Goal: Information Seeking & Learning: Learn about a topic

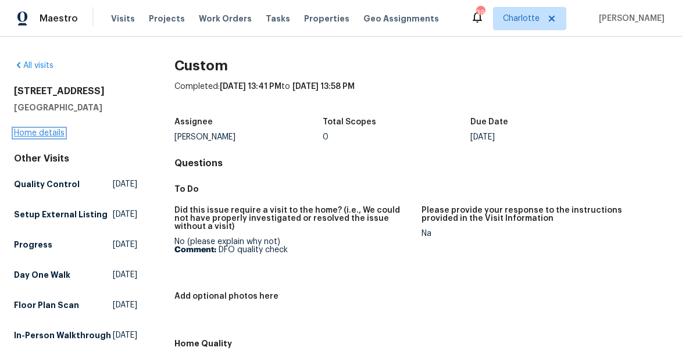
click at [44, 134] on link "Home details" at bounding box center [39, 133] width 51 height 8
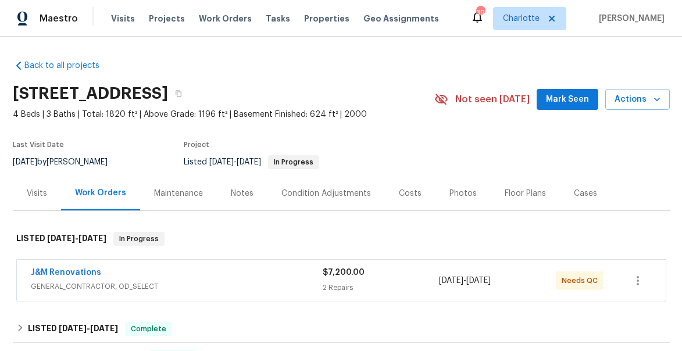
click at [460, 191] on div "Photos" at bounding box center [463, 194] width 27 height 12
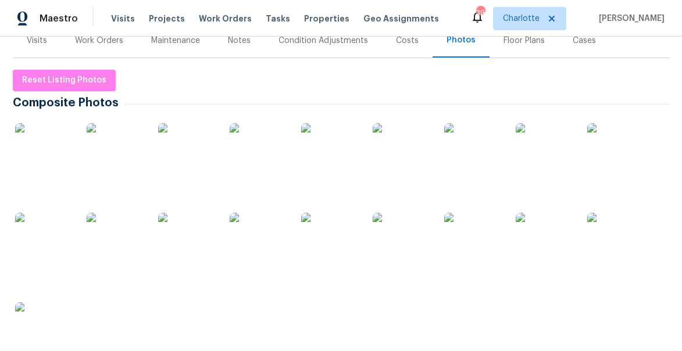
scroll to position [159, 0]
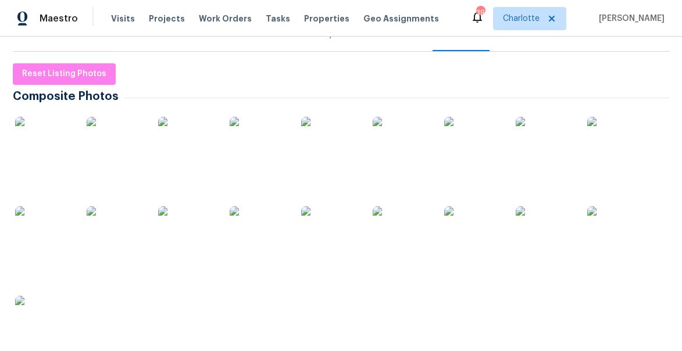
click at [598, 165] on img at bounding box center [617, 146] width 58 height 58
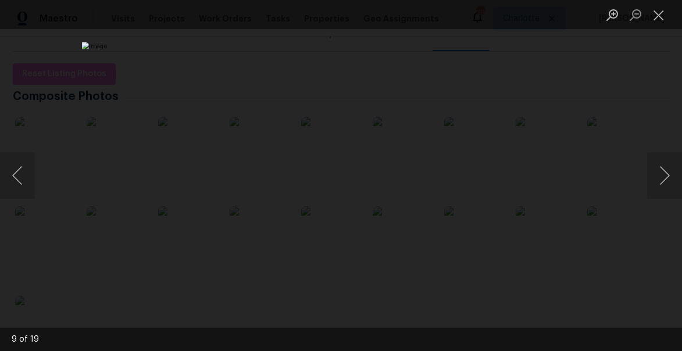
click at [643, 62] on div "Lightbox" at bounding box center [341, 175] width 682 height 351
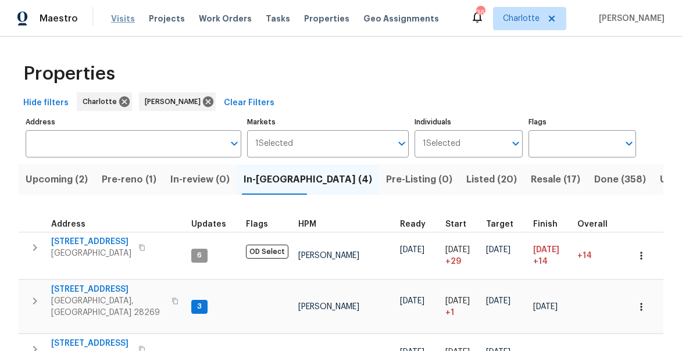
click at [116, 23] on span "Visits" at bounding box center [123, 19] width 24 height 12
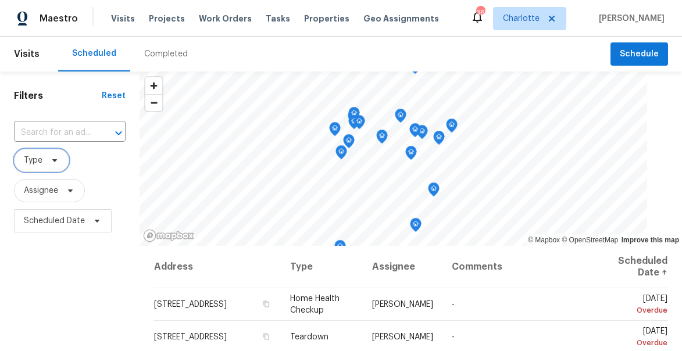
click at [40, 158] on span "Type" at bounding box center [33, 161] width 19 height 12
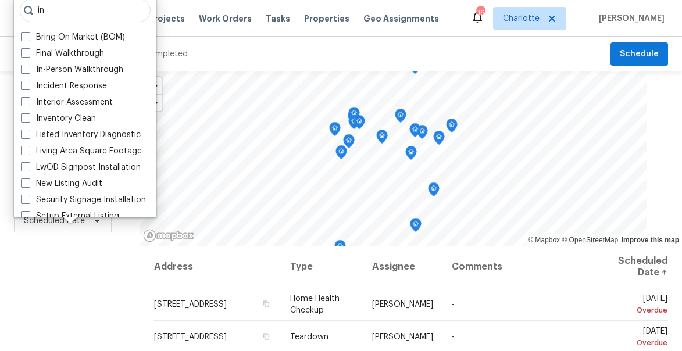
type input "i"
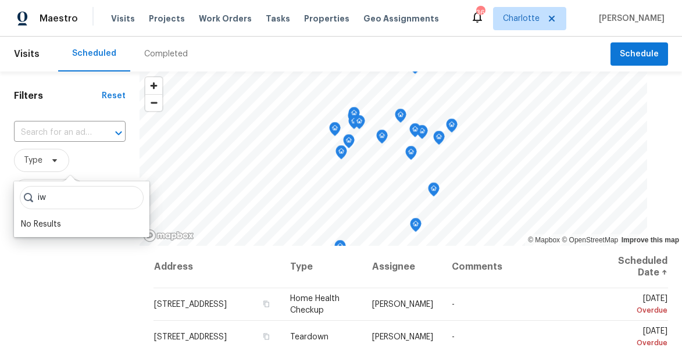
type input "i"
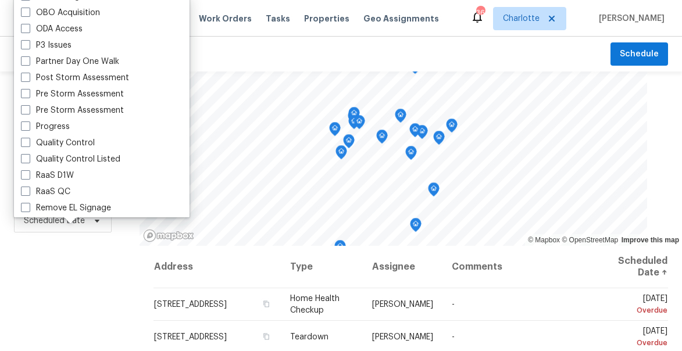
scroll to position [681, 0]
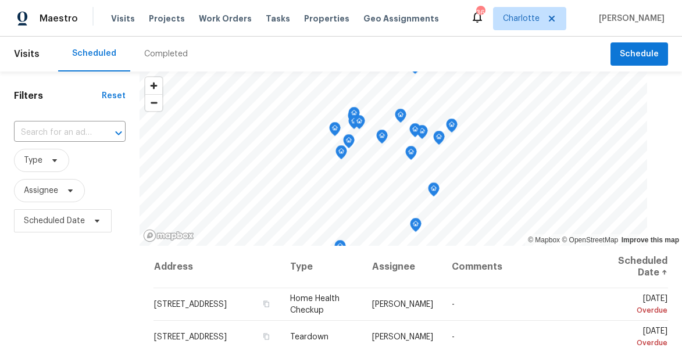
click at [396, 268] on th "Assignee" at bounding box center [403, 267] width 80 height 42
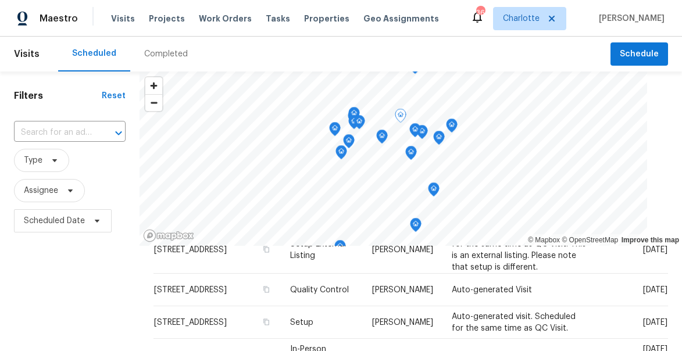
scroll to position [546, 0]
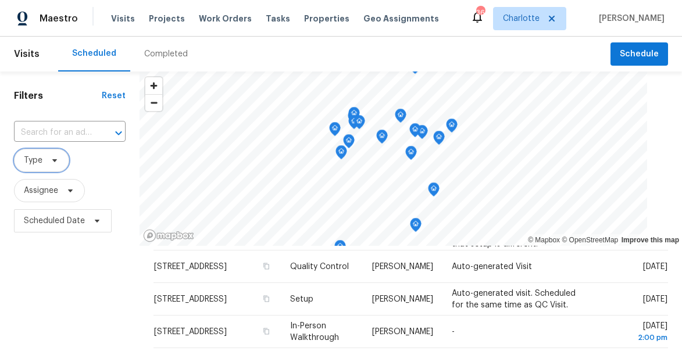
click at [50, 159] on icon at bounding box center [54, 160] width 9 height 9
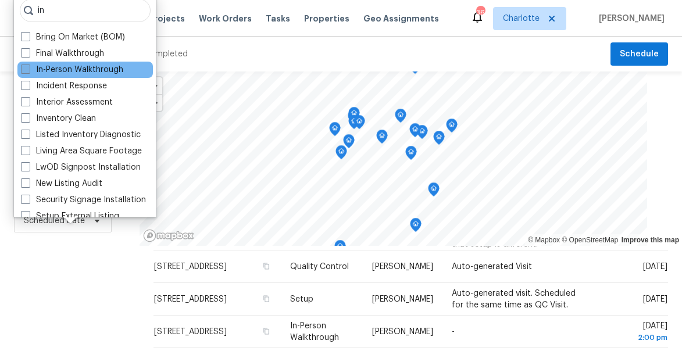
type input "in"
click at [74, 75] on label "In-Person Walkthrough" at bounding box center [72, 70] width 102 height 12
click at [29, 72] on input "In-Person Walkthrough" at bounding box center [25, 68] width 8 height 8
checkbox input "true"
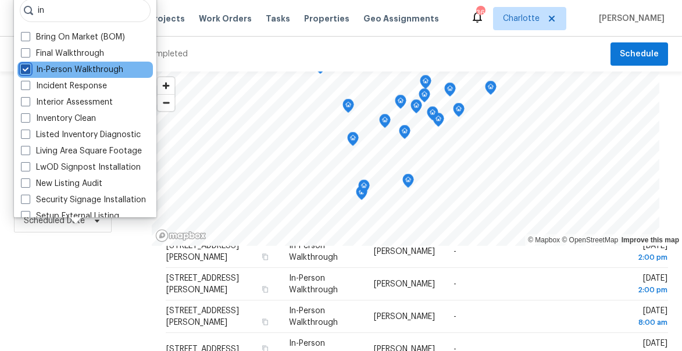
scroll to position [483, 0]
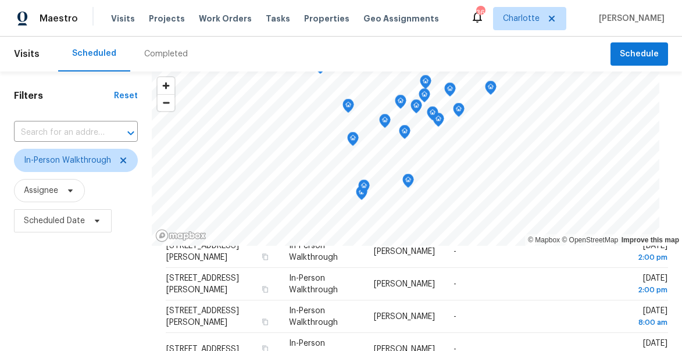
click at [104, 275] on div "Filters Reset ​ In-Person Walkthrough Assignee Scheduled Date" at bounding box center [76, 300] width 152 height 456
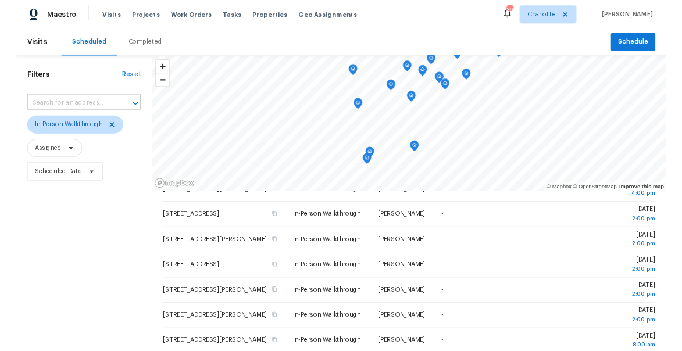
scroll to position [342, 0]
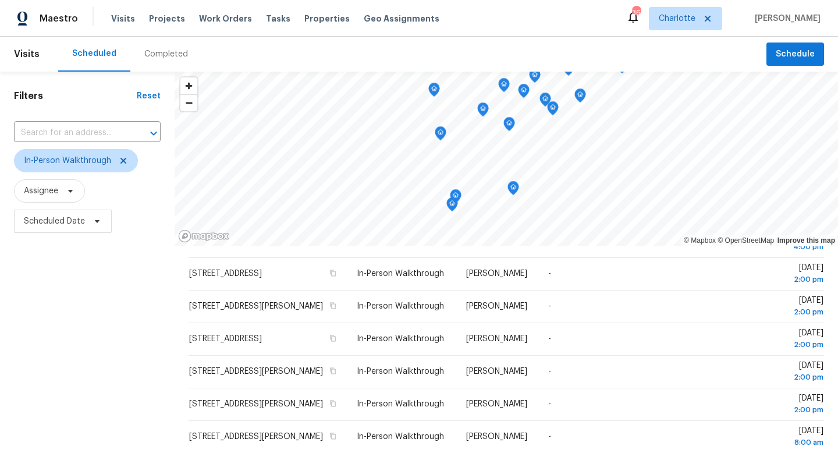
click at [597, 33] on div "Maestro Visits Projects Work Orders Tasks Properties Geo Assignments 36 Charlot…" at bounding box center [419, 18] width 838 height 37
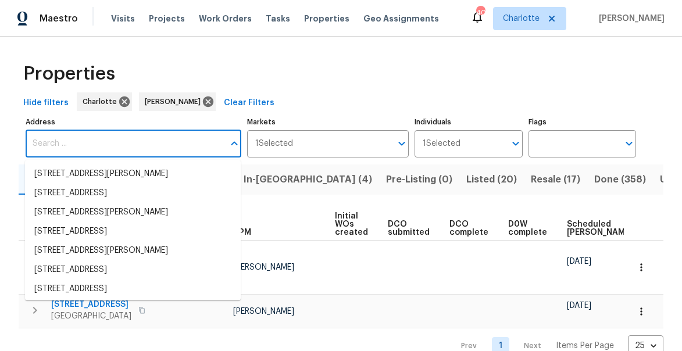
type input "8001 Briardale Dr, Charlotte, NC 28212"
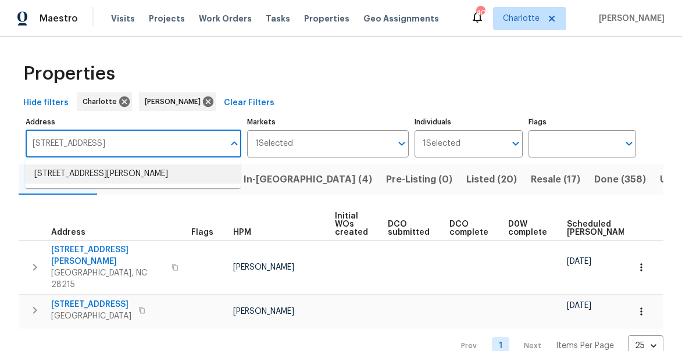
click at [88, 170] on li "8001 Briardale Dr Charlotte NC 28212" at bounding box center [133, 174] width 216 height 19
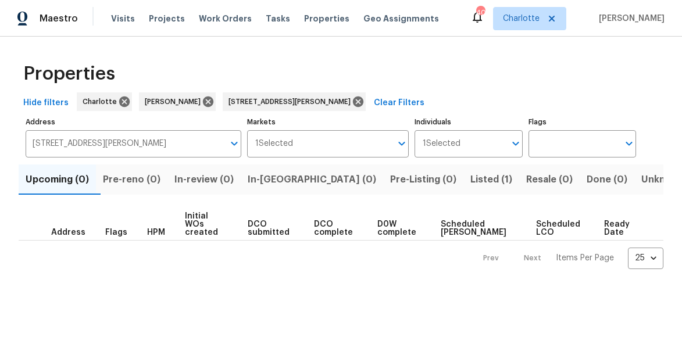
click at [471, 177] on span "Listed (1)" at bounding box center [492, 180] width 42 height 16
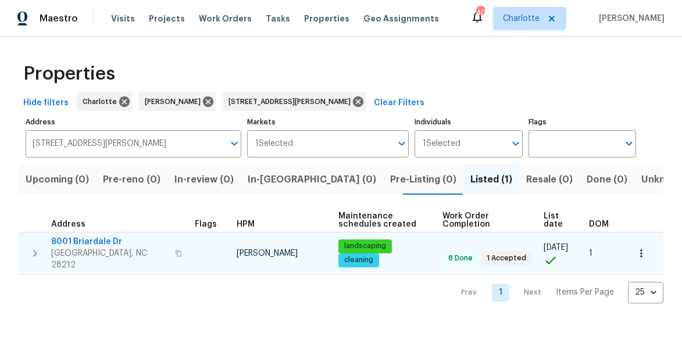
click at [85, 241] on span "8001 Briardale Dr" at bounding box center [109, 242] width 117 height 12
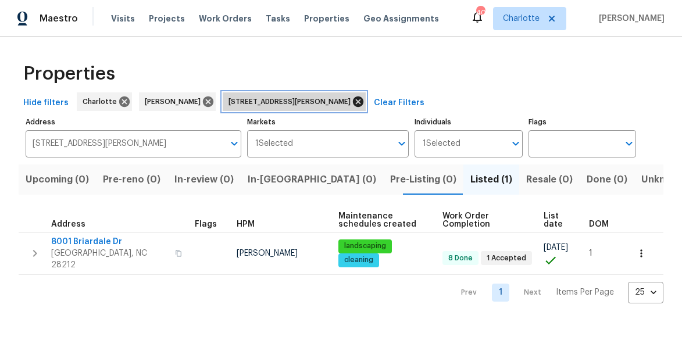
click at [353, 101] on icon at bounding box center [358, 102] width 10 height 10
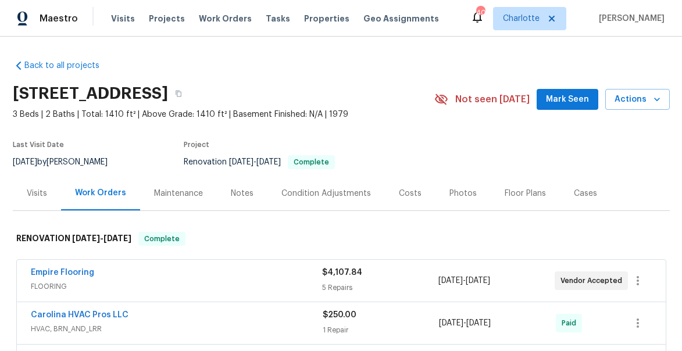
click at [462, 189] on div "Photos" at bounding box center [463, 194] width 27 height 12
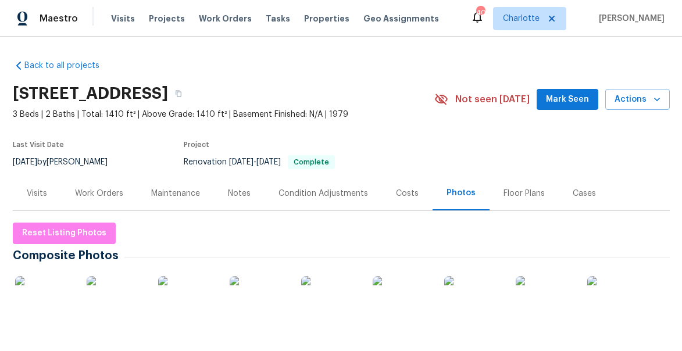
scroll to position [93, 0]
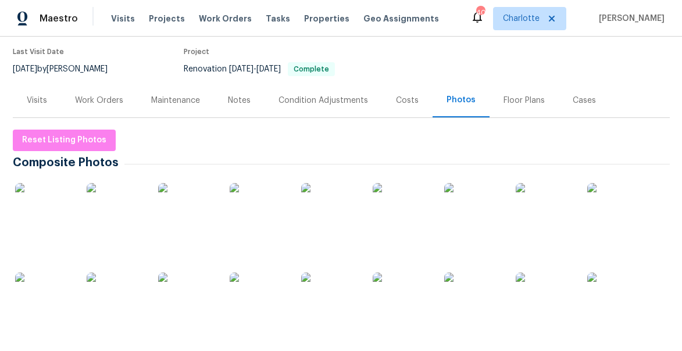
click at [55, 205] on img at bounding box center [44, 212] width 58 height 58
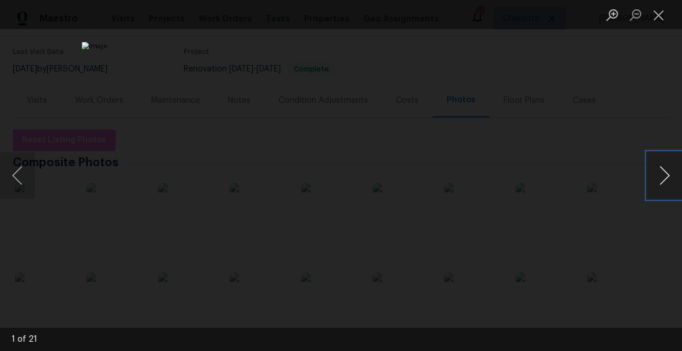
click at [668, 172] on button "Next image" at bounding box center [664, 175] width 35 height 47
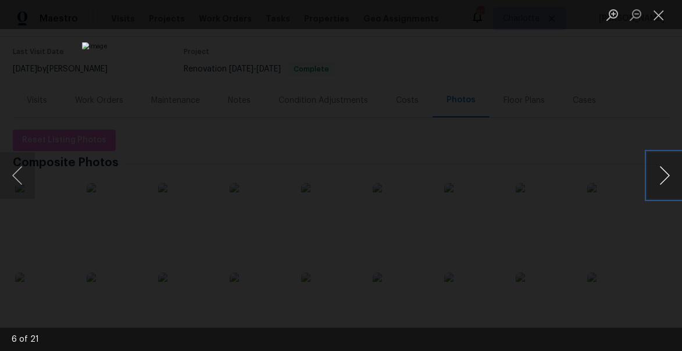
click at [668, 172] on button "Next image" at bounding box center [664, 175] width 35 height 47
click at [20, 170] on button "Previous image" at bounding box center [17, 175] width 35 height 47
click at [668, 169] on button "Next image" at bounding box center [664, 175] width 35 height 47
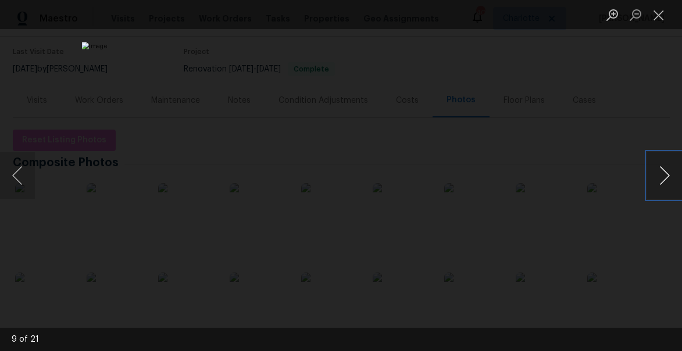
click at [668, 169] on button "Next image" at bounding box center [664, 175] width 35 height 47
click at [668, 170] on button "Next image" at bounding box center [664, 175] width 35 height 47
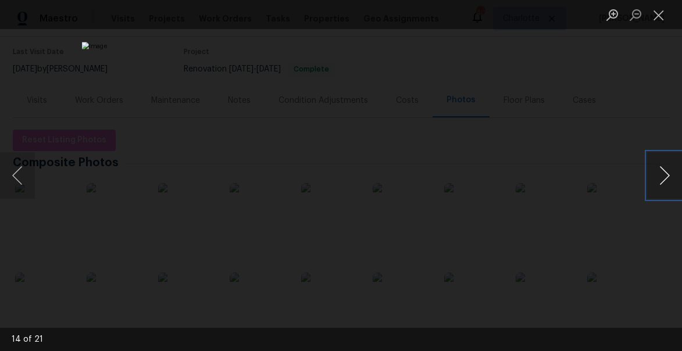
click at [668, 170] on button "Next image" at bounding box center [664, 175] width 35 height 47
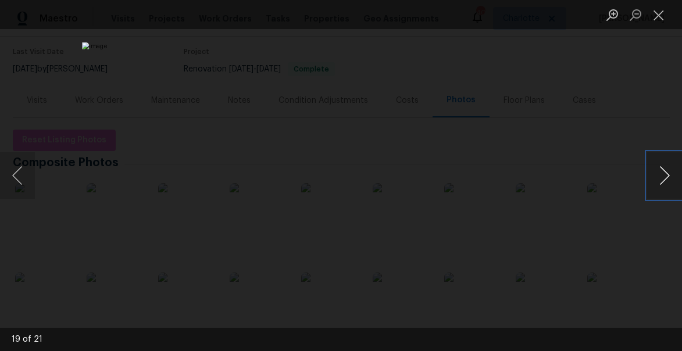
click at [668, 170] on button "Next image" at bounding box center [664, 175] width 35 height 47
click at [664, 176] on button "Next image" at bounding box center [664, 175] width 35 height 47
click at [19, 175] on button "Previous image" at bounding box center [17, 175] width 35 height 47
click at [666, 170] on button "Next image" at bounding box center [664, 175] width 35 height 47
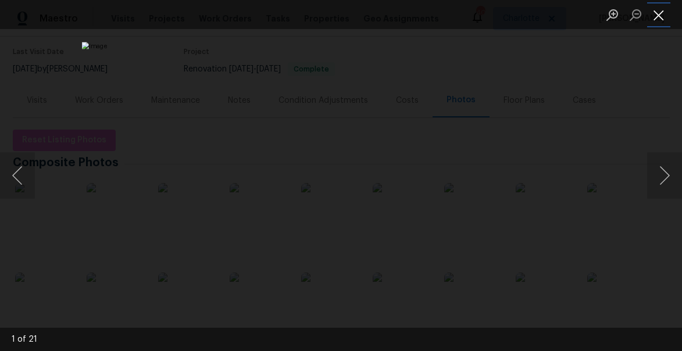
click at [665, 20] on button "Close lightbox" at bounding box center [658, 15] width 23 height 20
